Goal: Find specific page/section: Find specific page/section

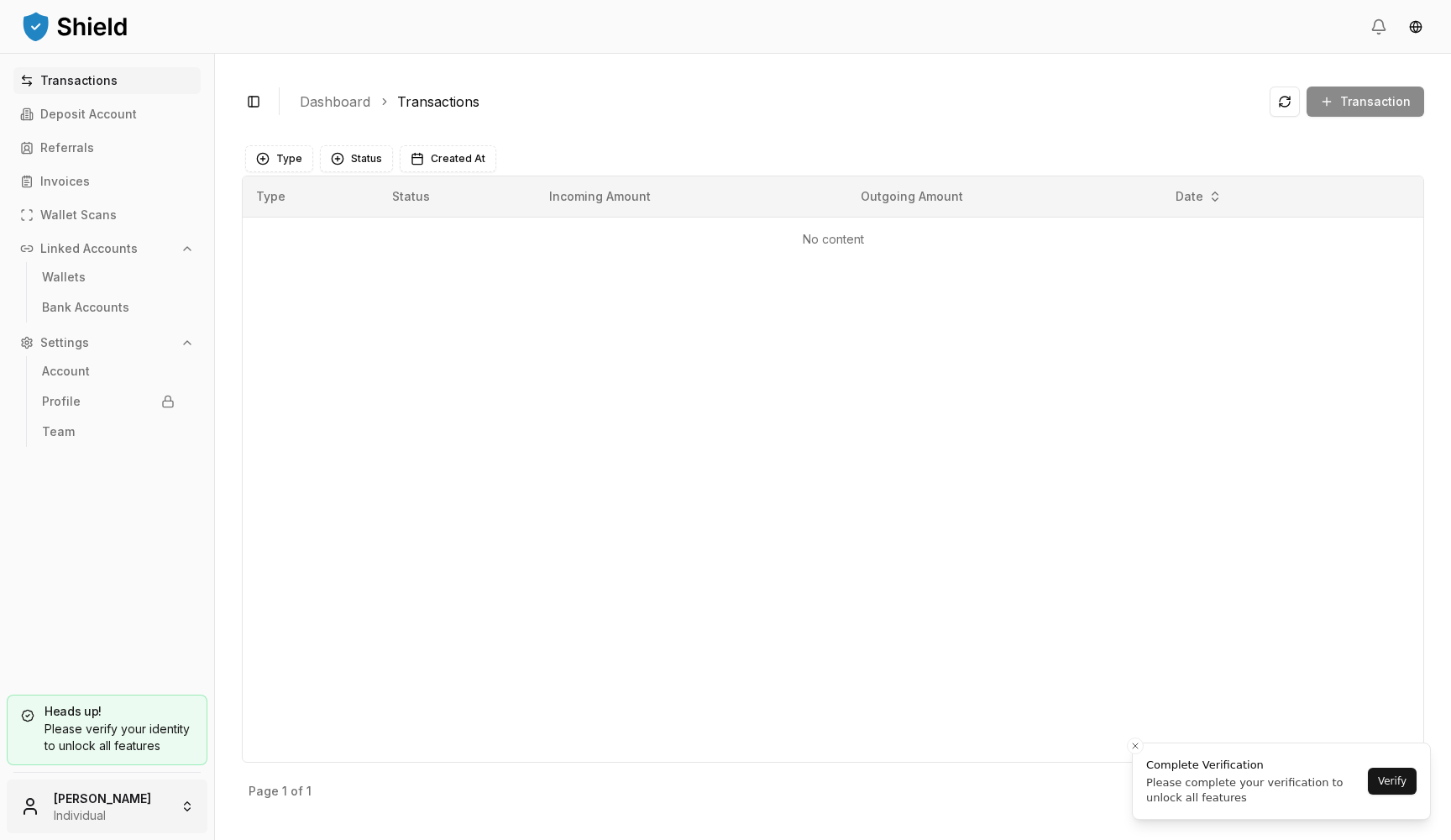
click at [116, 809] on html "Transactions Deposit Account Referrals Invoices Wallet Scans Linked Accounts Wa…" at bounding box center [726, 420] width 1451 height 840
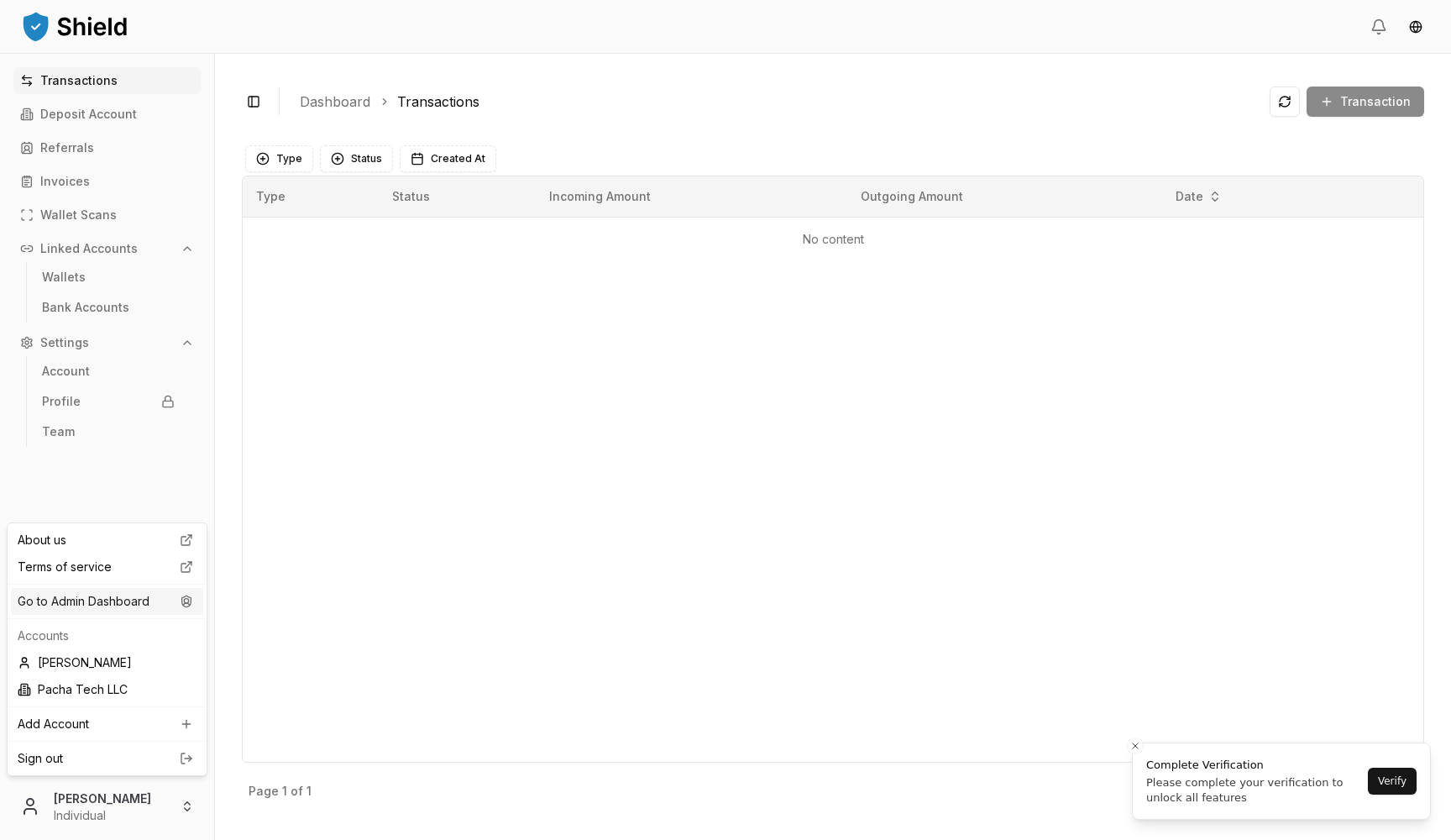
click at [126, 603] on div "Go to Admin Dashboard" at bounding box center [107, 601] width 192 height 26
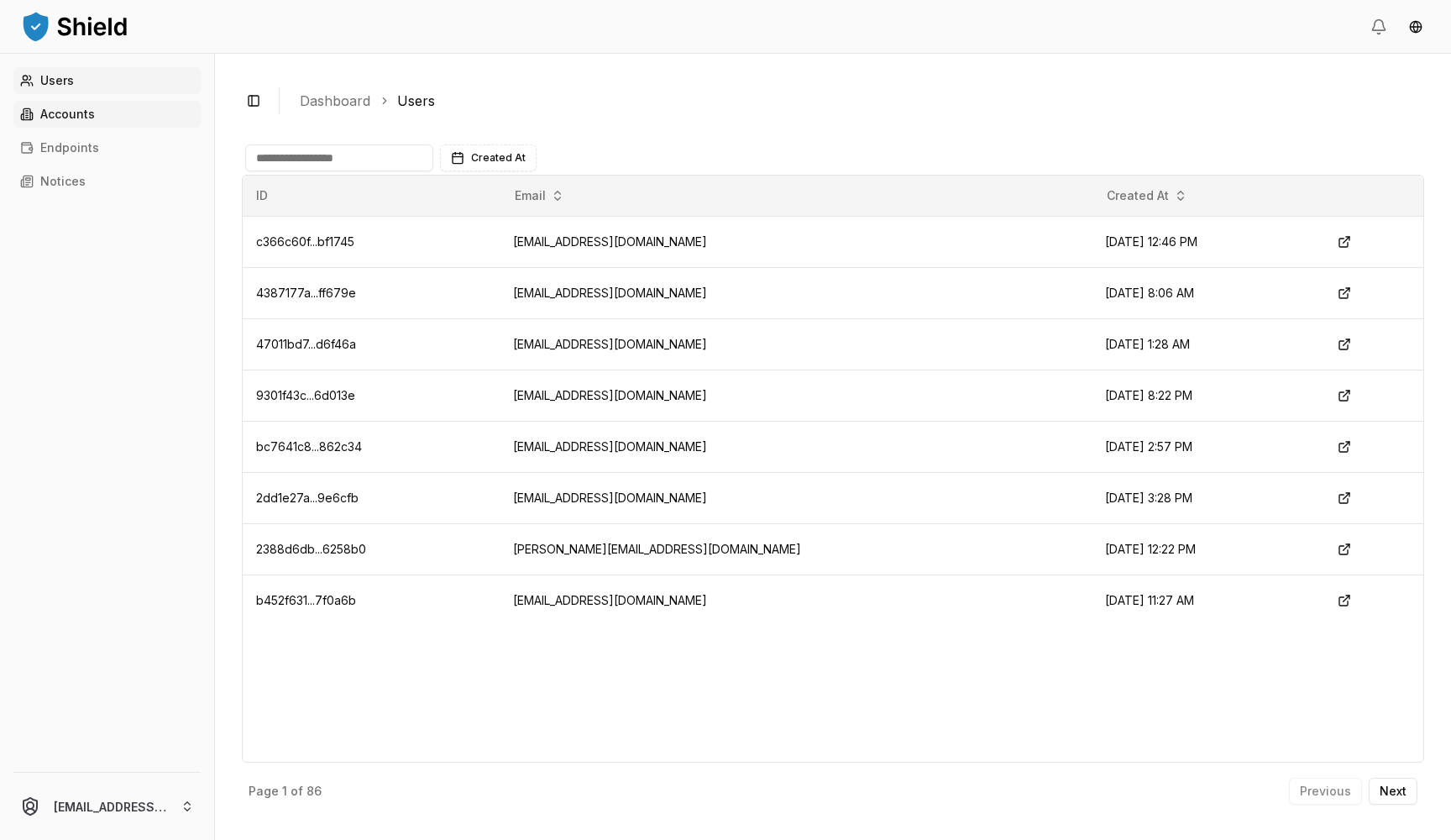
click at [83, 115] on p "Accounts" at bounding box center [68, 115] width 55 height 12
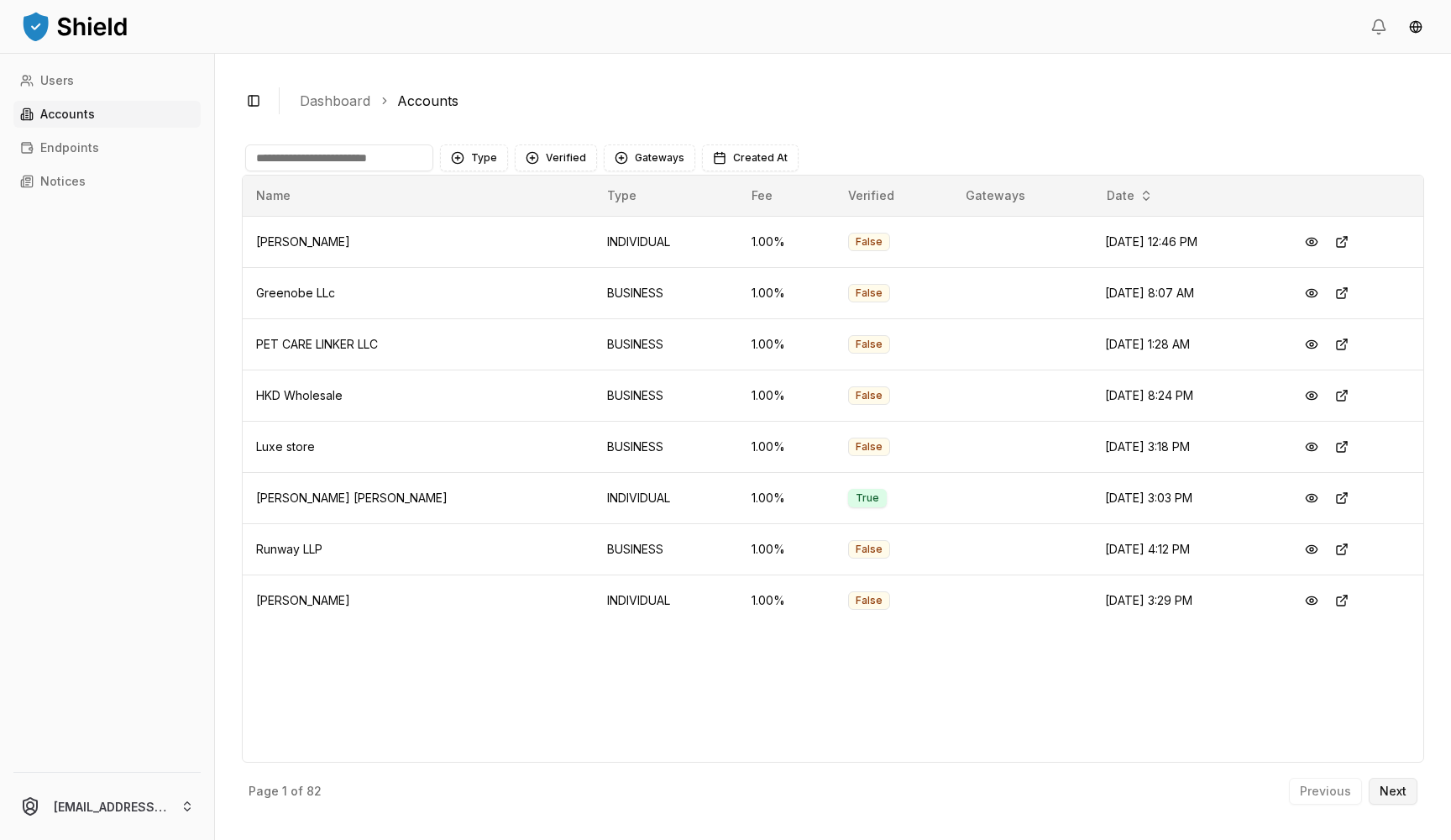
click at [1383, 779] on button "Next" at bounding box center [1393, 790] width 49 height 26
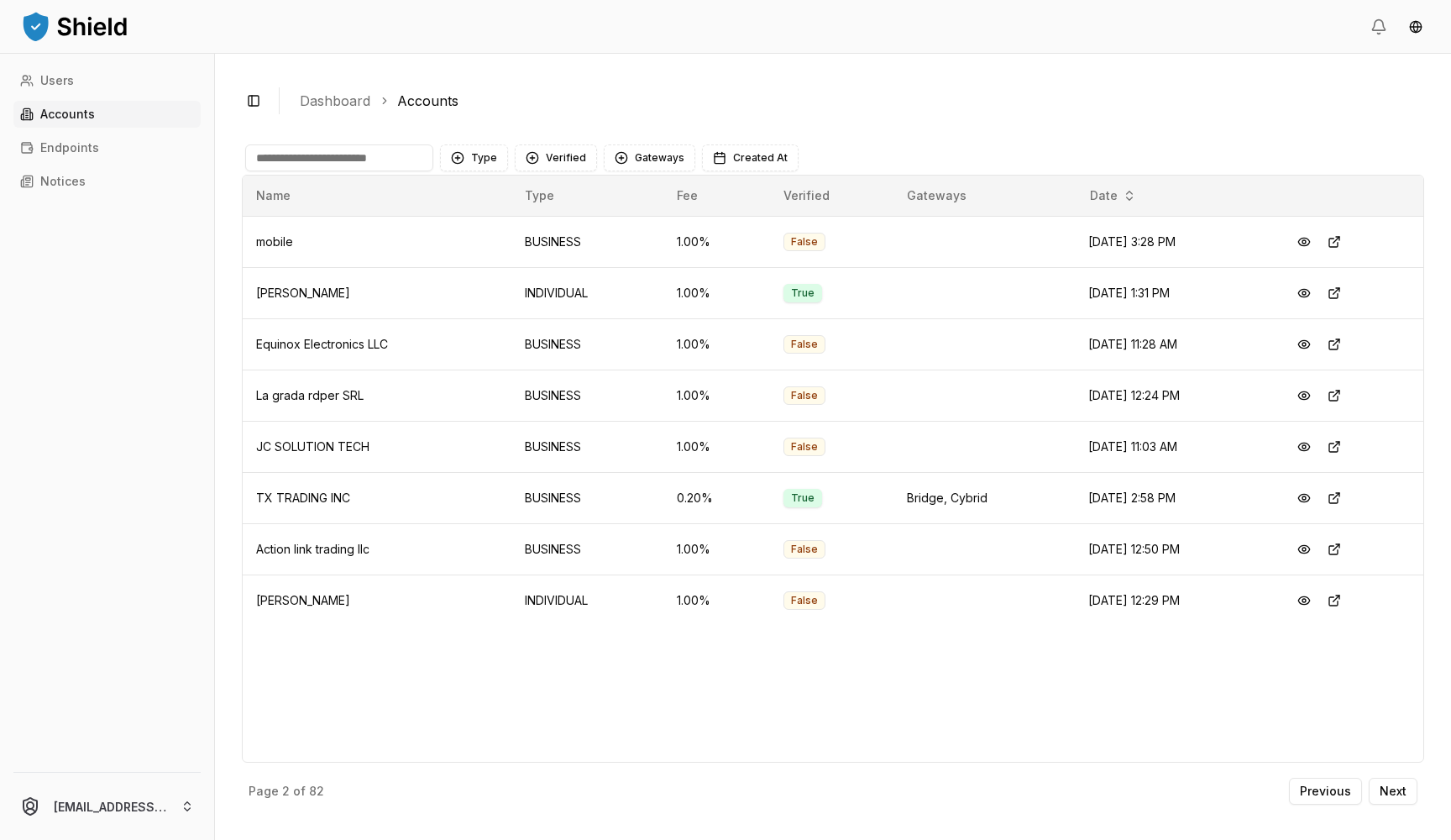
click at [322, 159] on input at bounding box center [339, 157] width 188 height 26
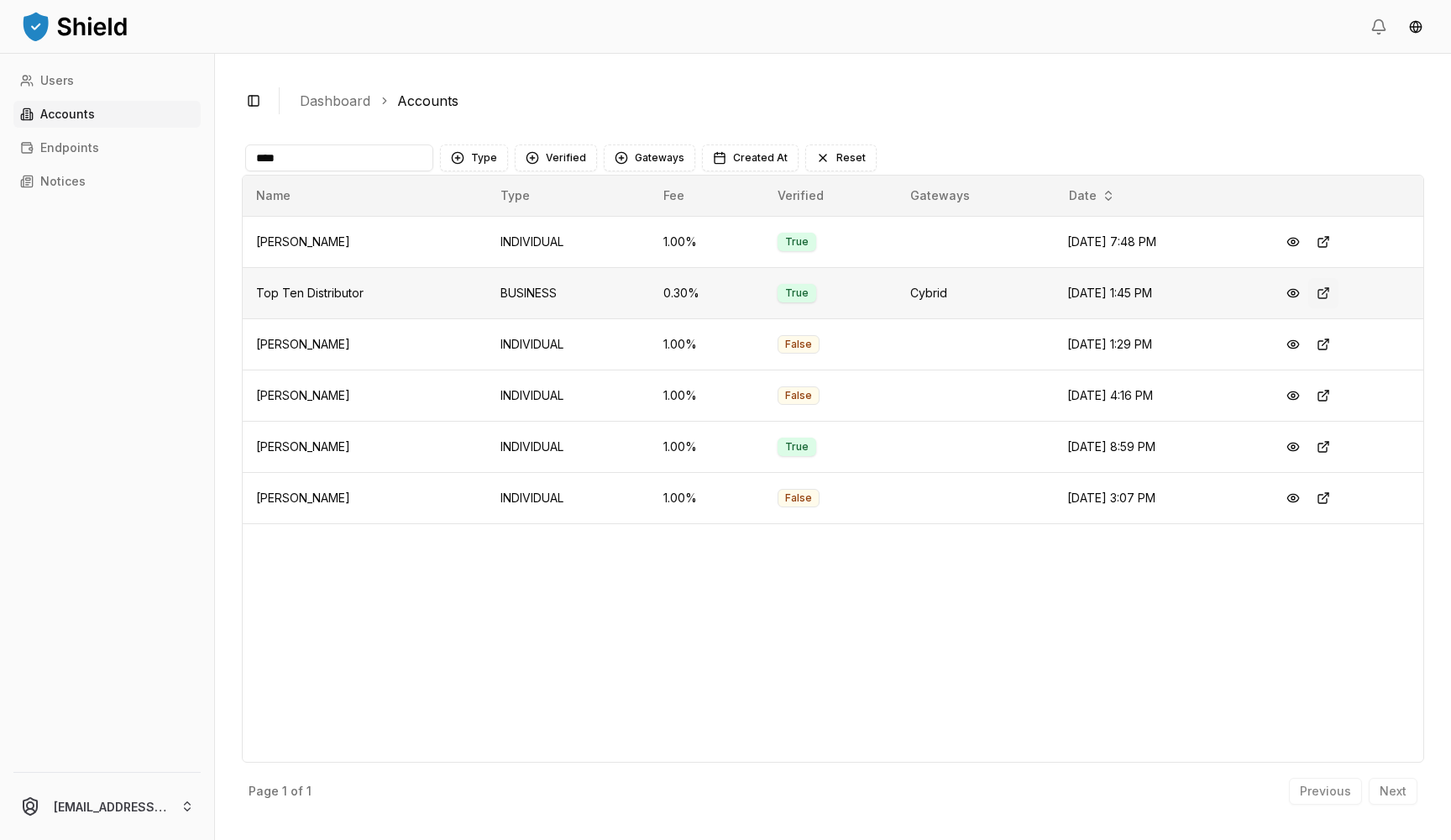
type input "***"
click at [1336, 296] on button at bounding box center [1323, 292] width 30 height 30
click at [1337, 295] on button at bounding box center [1323, 292] width 30 height 30
